Goal: Task Accomplishment & Management: Manage account settings

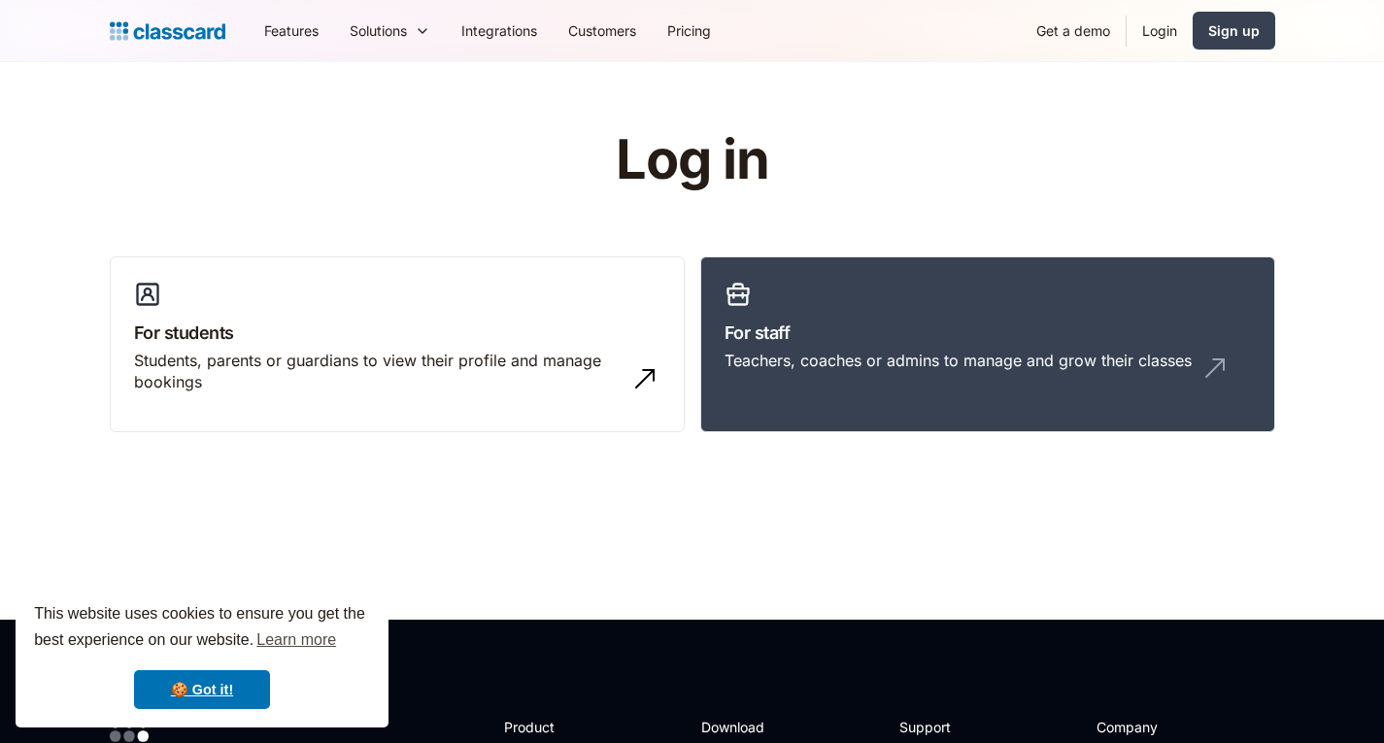
click at [1155, 41] on link "Login" at bounding box center [1160, 31] width 66 height 44
click at [1155, 38] on link "Login" at bounding box center [1160, 31] width 66 height 44
